Goal: Task Accomplishment & Management: Complete application form

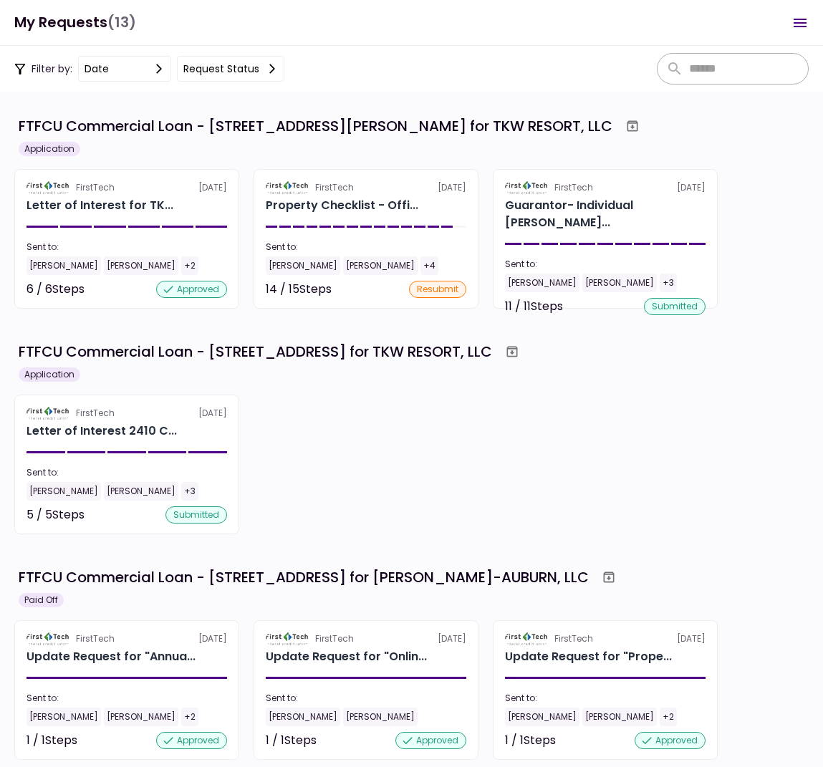
scroll to position [569, 0]
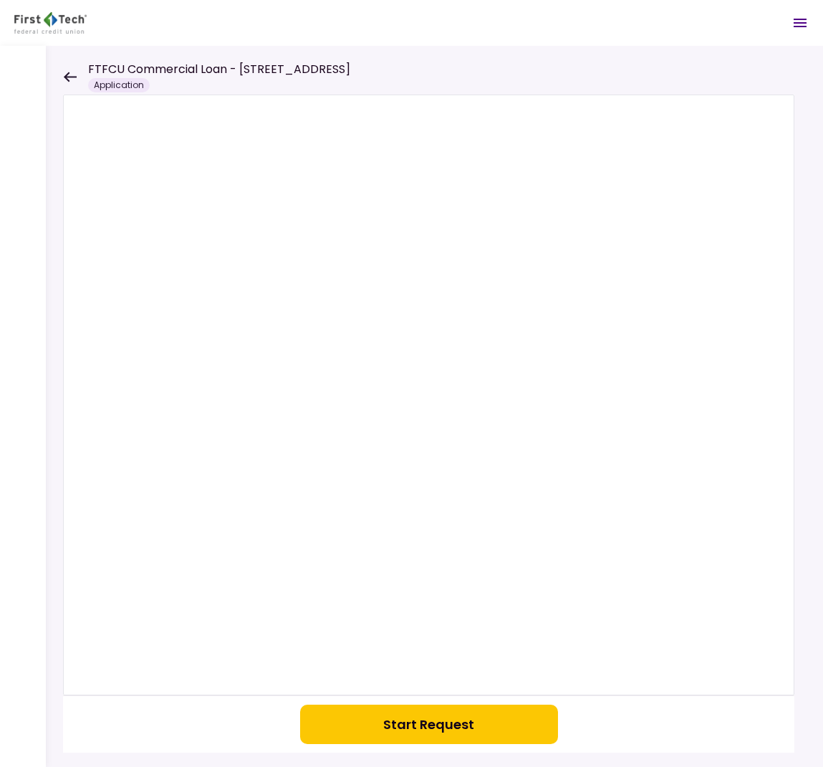
click at [71, 73] on icon at bounding box center [70, 77] width 14 height 11
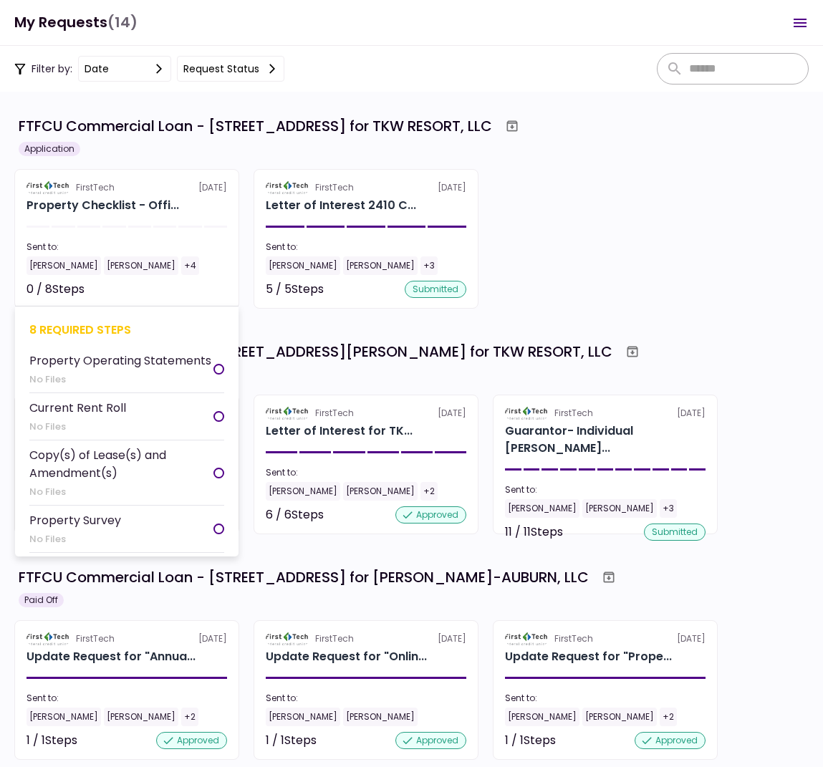
click at [173, 268] on div "Tom White Ray Allen +4" at bounding box center [126, 265] width 201 height 19
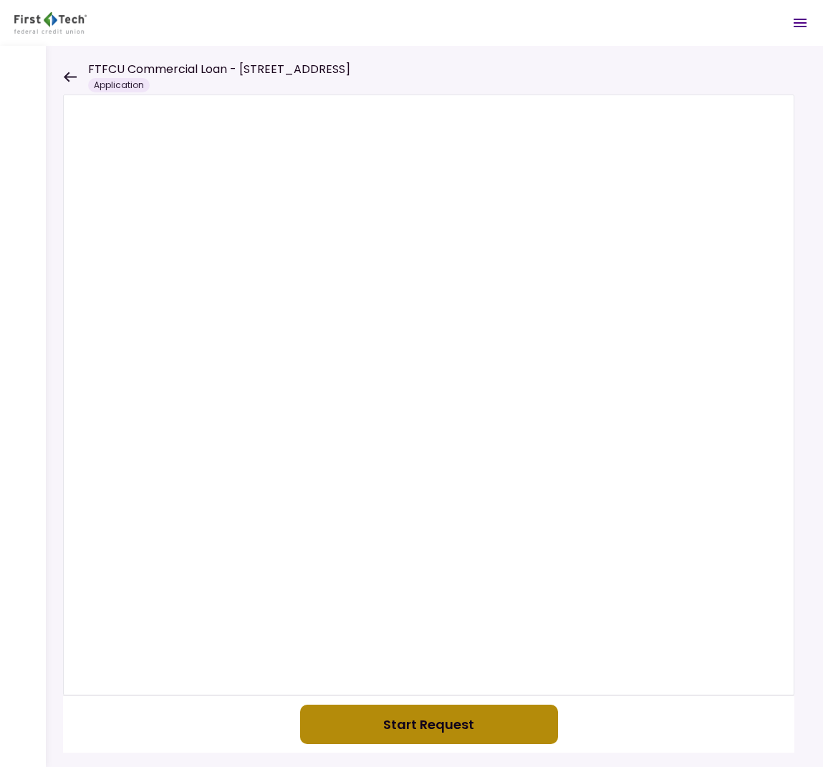
click at [438, 717] on button "Start Request" at bounding box center [429, 724] width 258 height 39
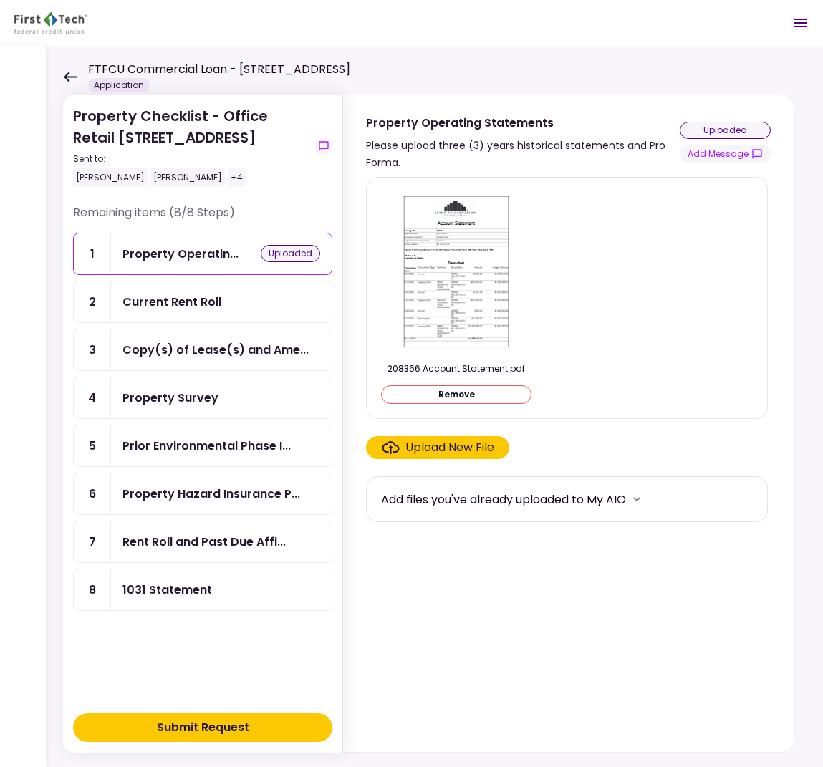
click at [302, 726] on button "Submit Request" at bounding box center [202, 727] width 259 height 29
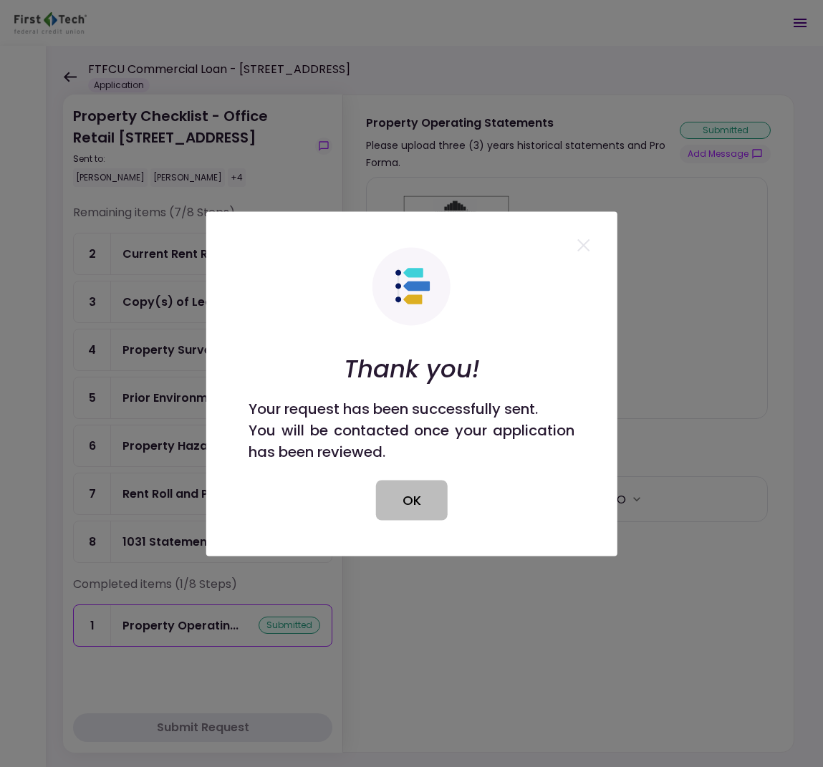
click at [411, 496] on button "OK" at bounding box center [412, 500] width 72 height 40
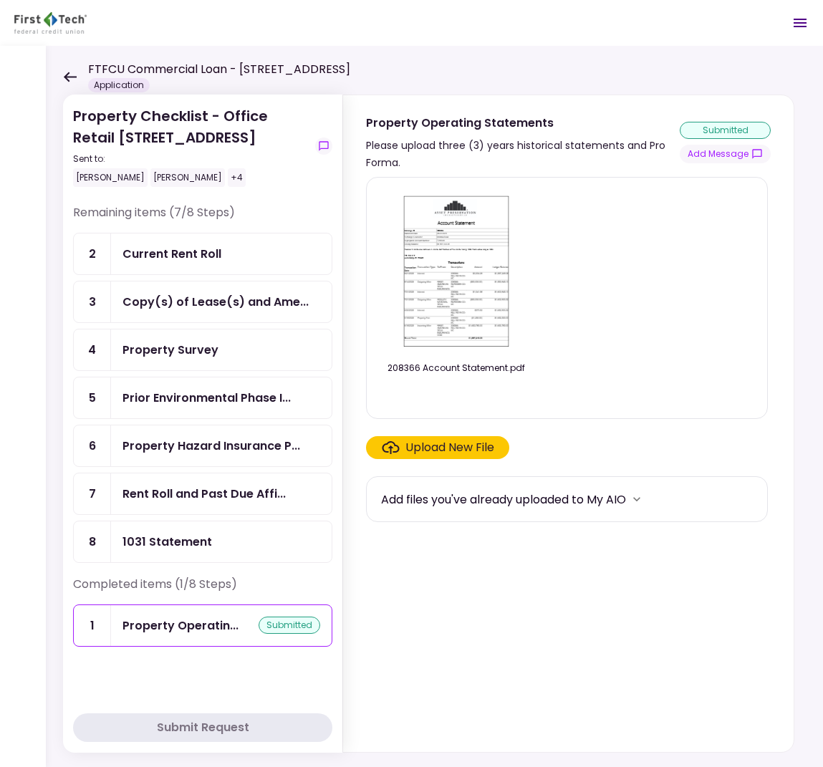
click at [263, 311] on div "Copy(s) of Lease(s) and Ame..." at bounding box center [215, 302] width 186 height 18
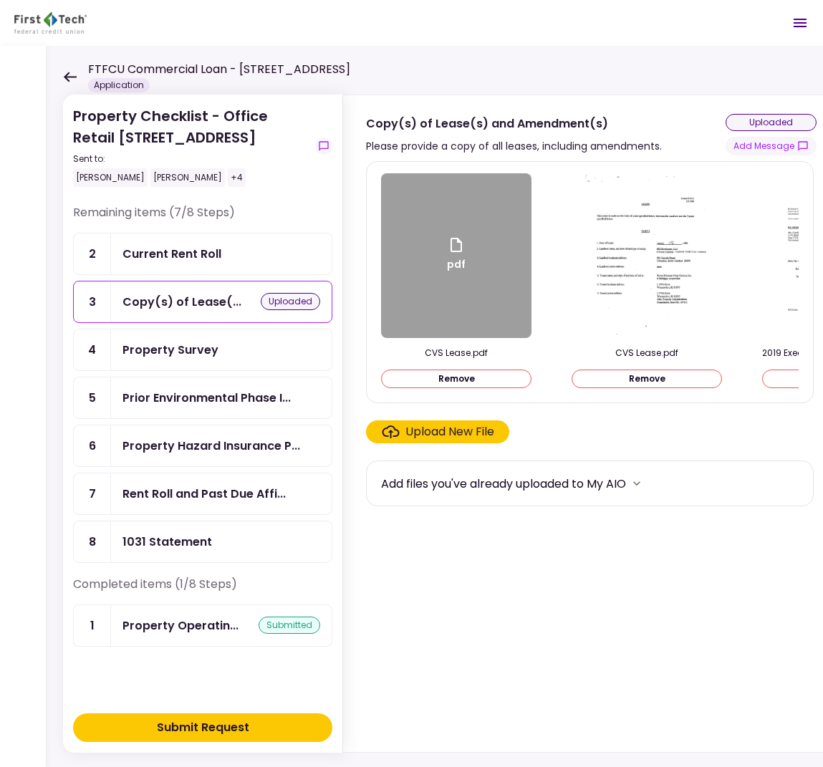
click at [650, 377] on button "Remove" at bounding box center [647, 379] width 150 height 19
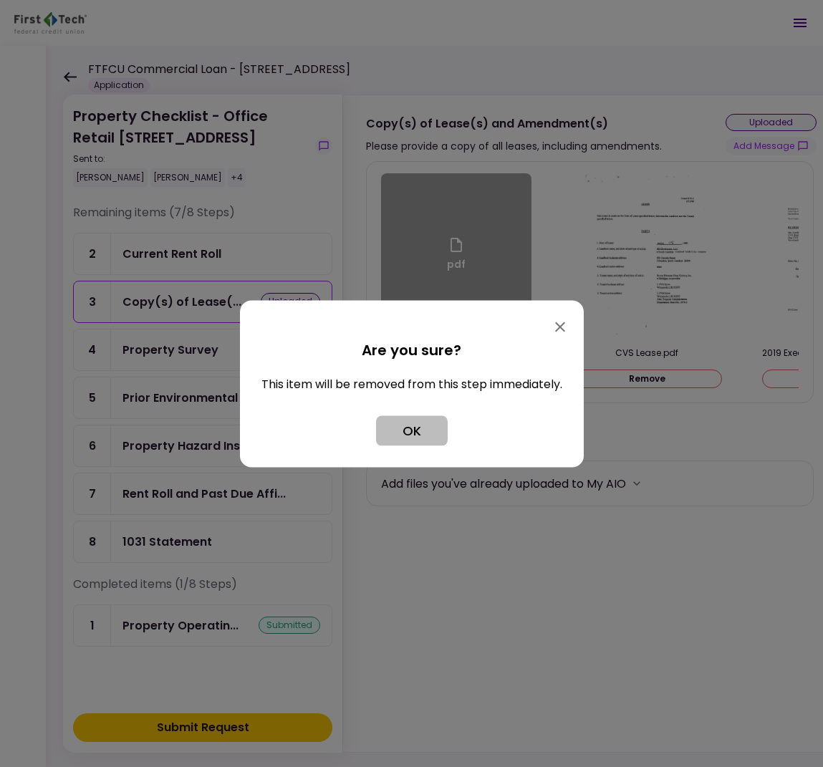
click at [395, 432] on button "OK" at bounding box center [412, 430] width 72 height 30
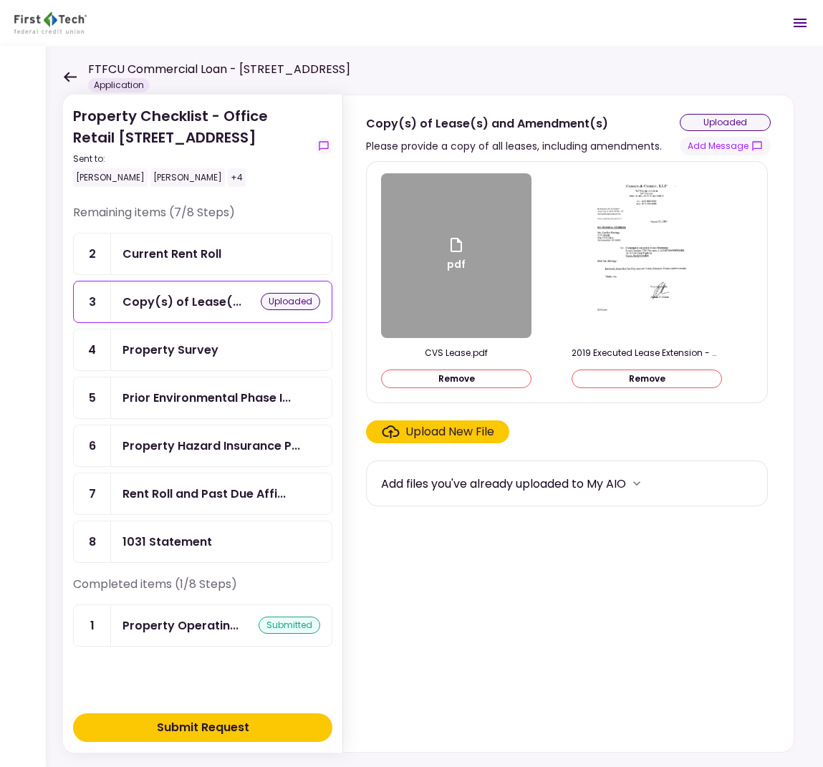
click at [209, 359] on div "Property Survey" at bounding box center [170, 350] width 96 height 18
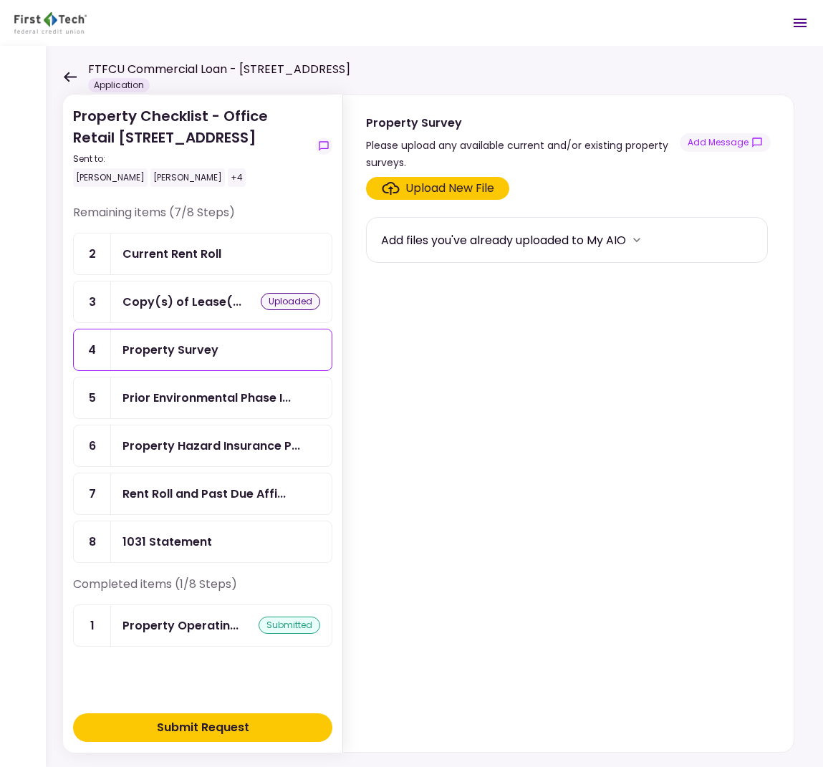
click at [194, 455] on div "Property Hazard Insurance P..." at bounding box center [211, 446] width 178 height 18
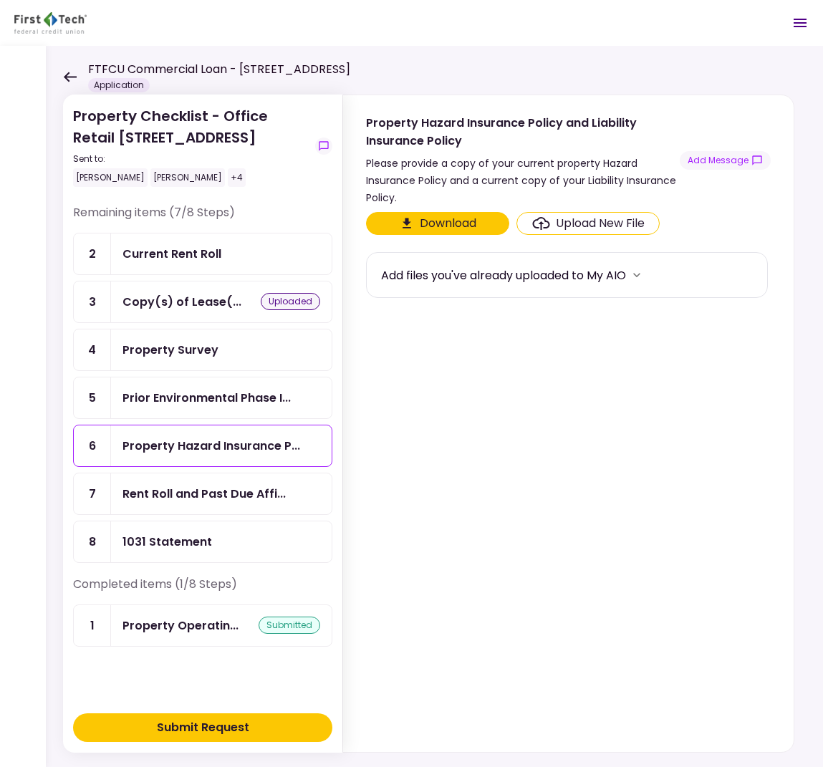
click at [618, 223] on div "Upload New File" at bounding box center [600, 223] width 89 height 17
click at [0, 0] on input "Upload New File" at bounding box center [0, 0] width 0 height 0
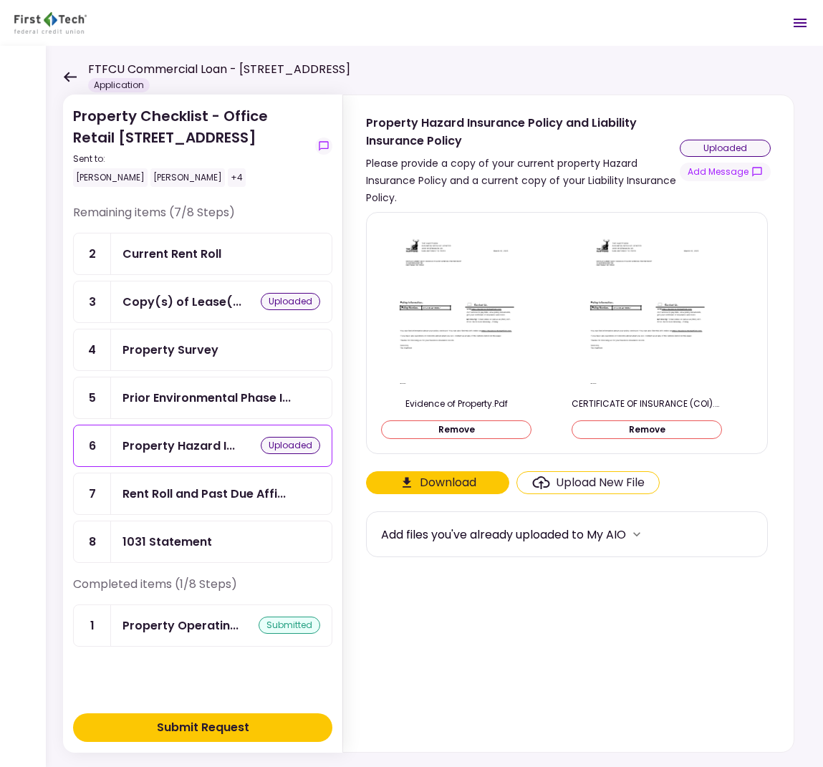
click at [251, 731] on button "Submit Request" at bounding box center [202, 727] width 259 height 29
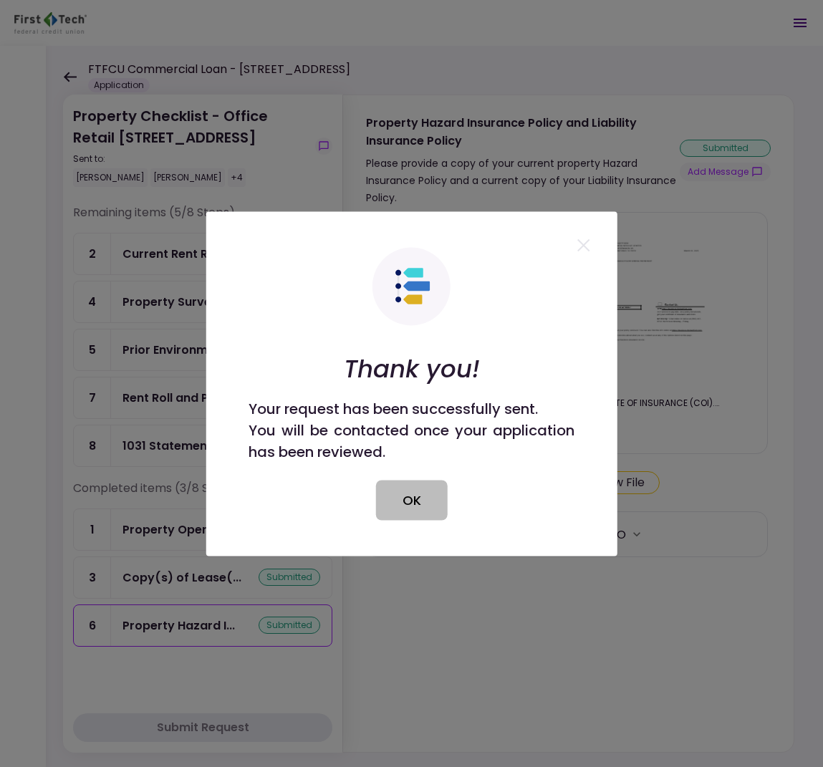
click at [408, 498] on button "OK" at bounding box center [412, 500] width 72 height 40
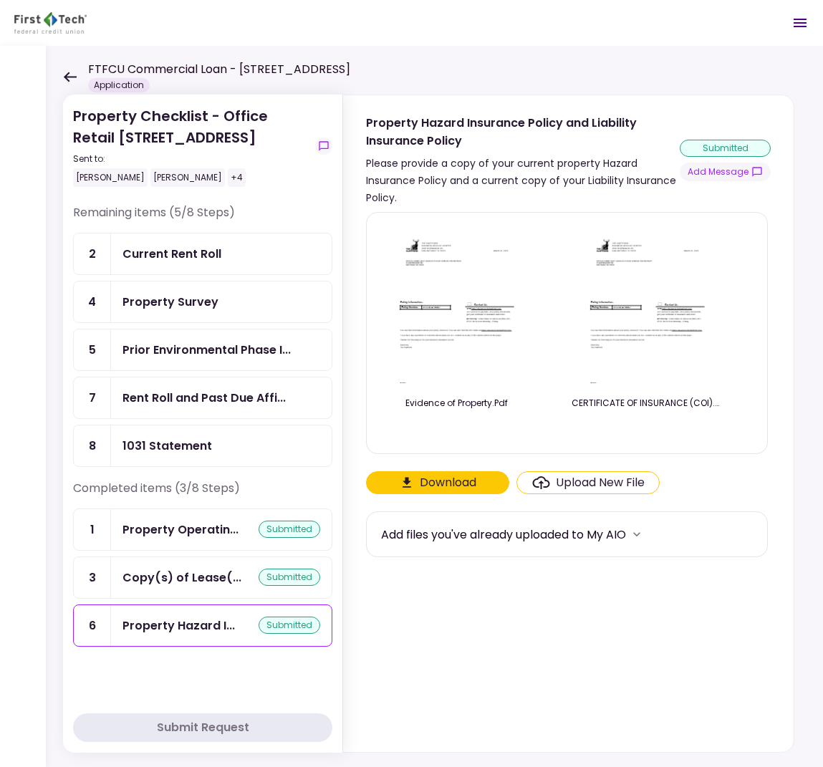
click at [208, 466] on div "1031 Statement" at bounding box center [221, 445] width 221 height 41
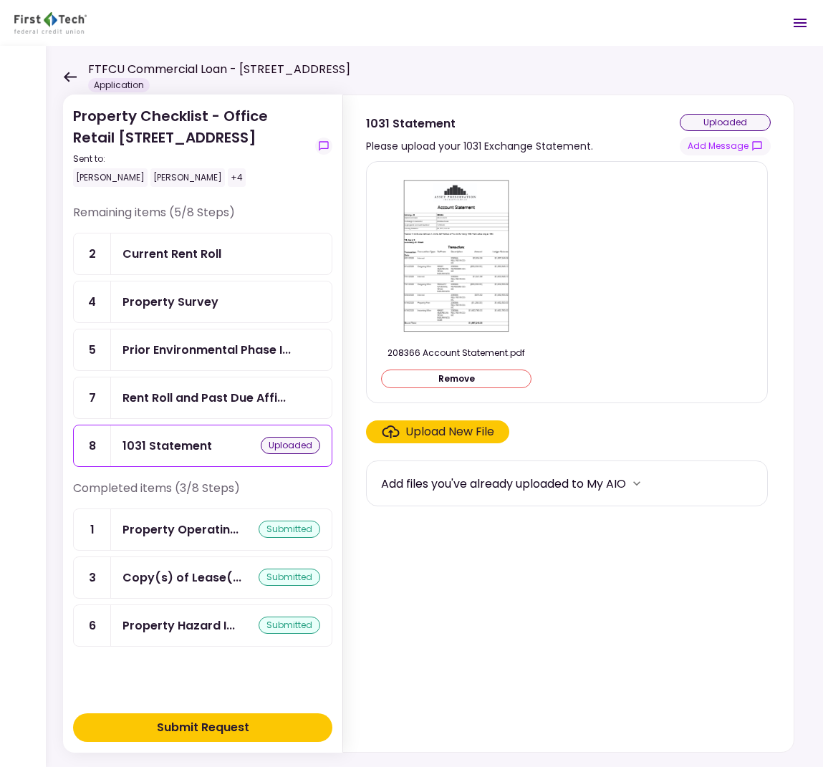
click at [291, 717] on button "Submit Request" at bounding box center [202, 727] width 259 height 29
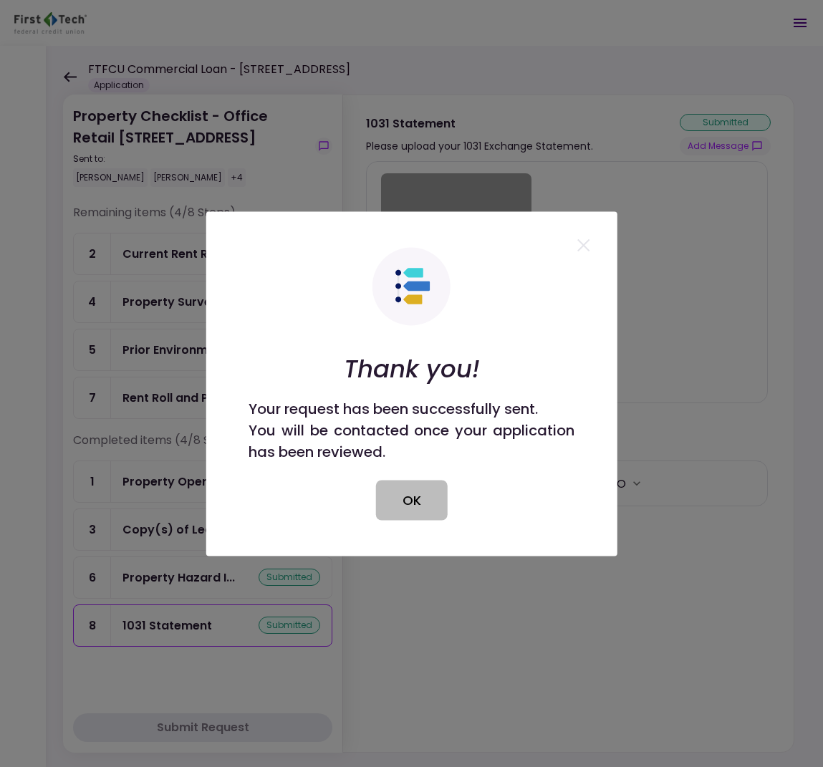
click at [445, 498] on button "OK" at bounding box center [412, 500] width 72 height 40
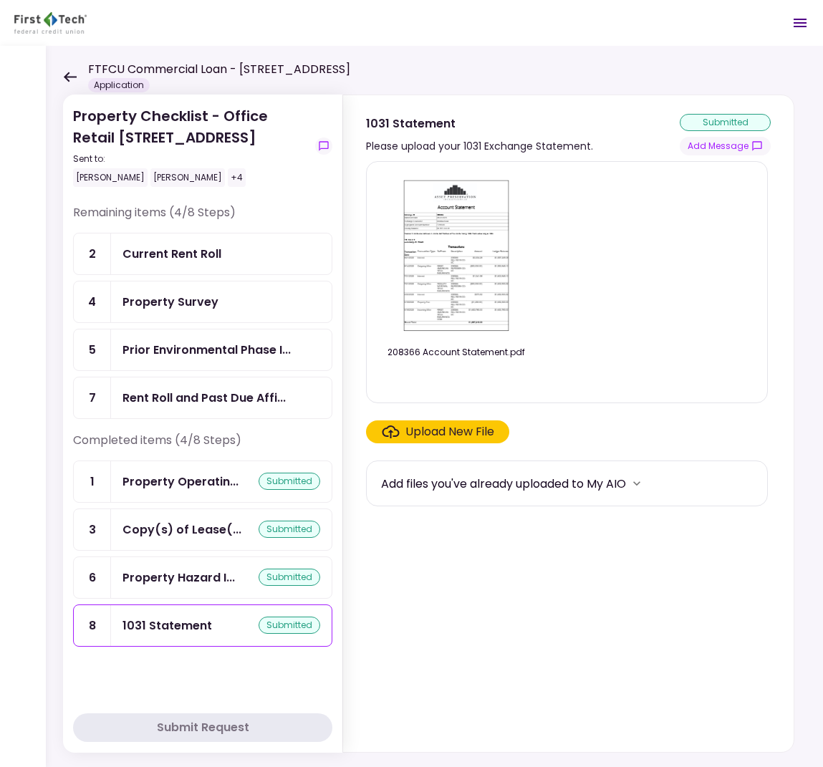
click at [158, 263] on div "Current Rent Roll" at bounding box center [171, 254] width 99 height 18
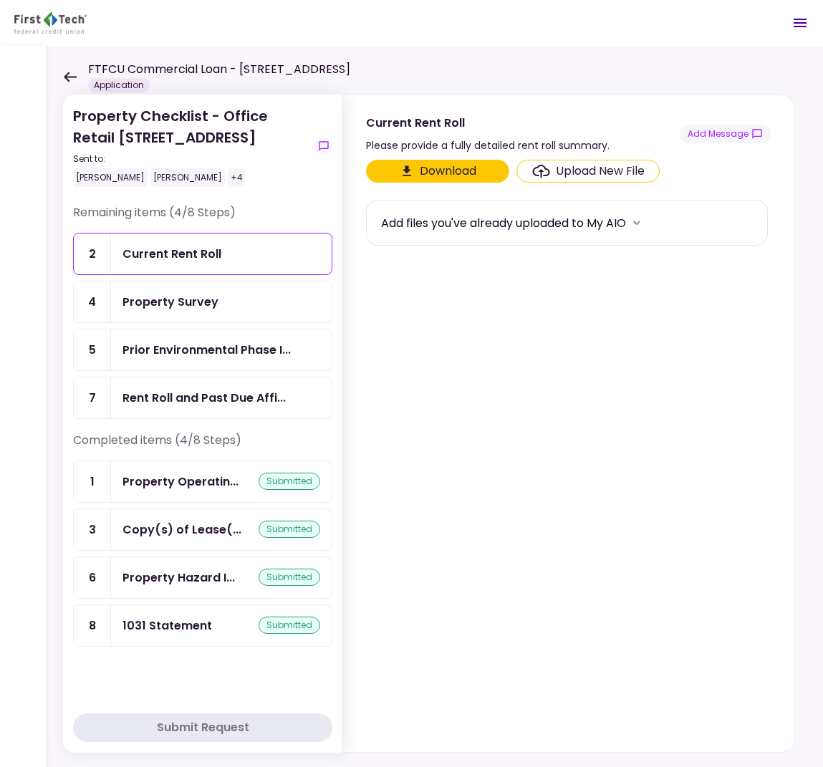
click at [268, 310] on div "Property Survey" at bounding box center [221, 301] width 221 height 41
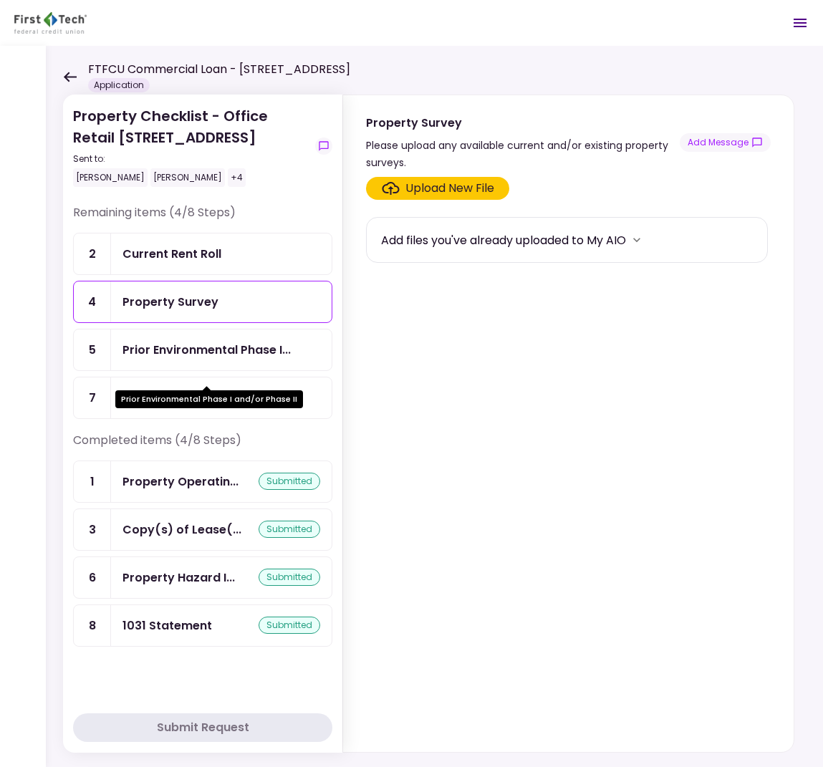
click at [251, 359] on div "Prior Environmental Phase I..." at bounding box center [206, 350] width 168 height 18
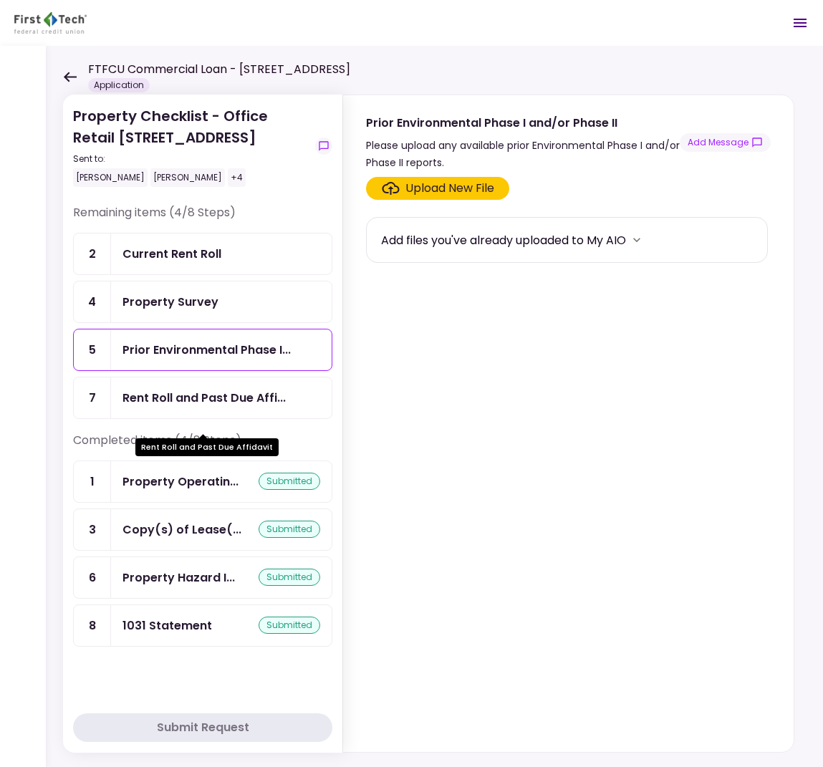
click at [231, 407] on div "Rent Roll and Past Due Affi..." at bounding box center [203, 398] width 163 height 18
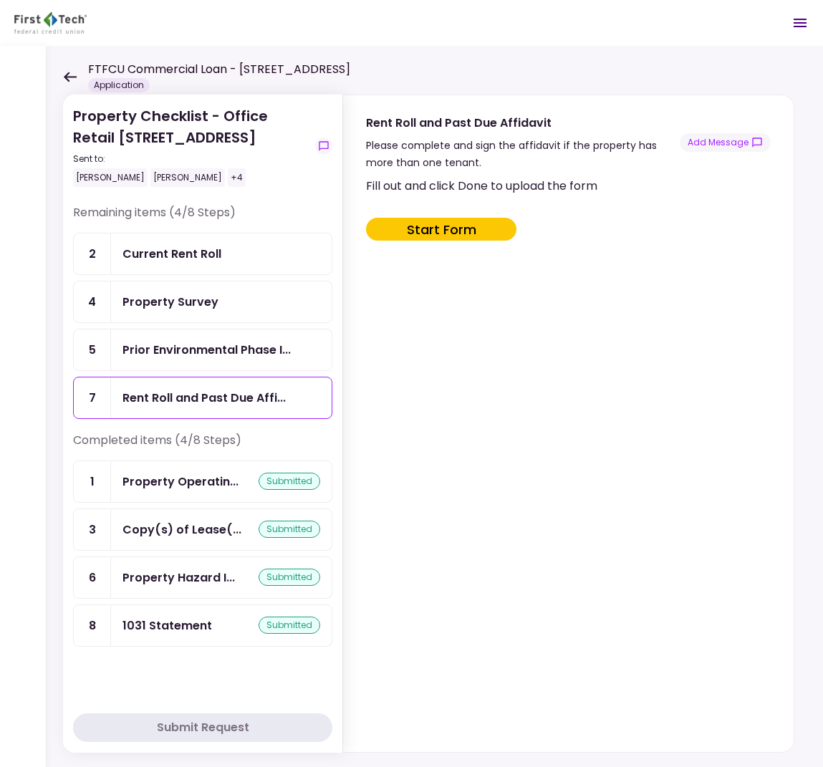
click at [206, 263] on div "Current Rent Roll" at bounding box center [171, 254] width 99 height 18
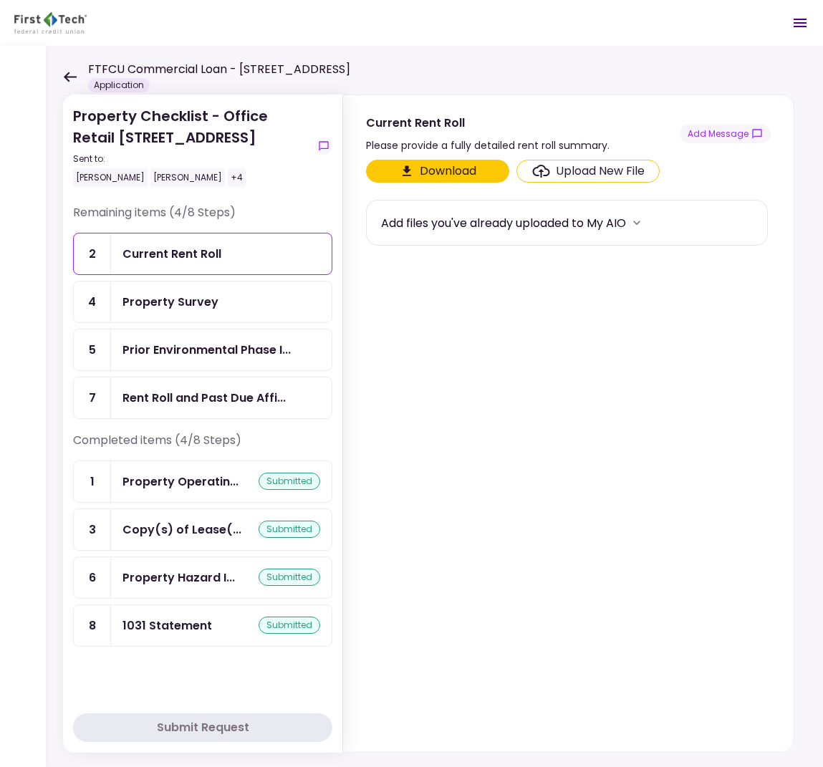
click at [441, 170] on button "Download" at bounding box center [437, 171] width 143 height 23
